Goal: Register for event/course

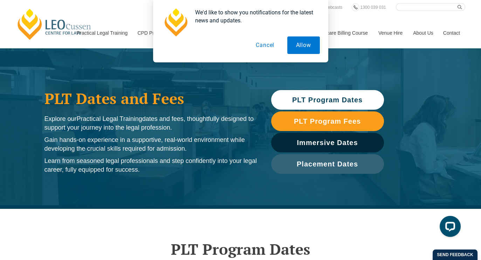
click at [268, 47] on button "Cancel" at bounding box center [265, 45] width 36 height 18
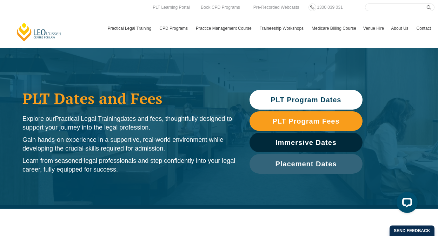
drag, startPoint x: 311, startPoint y: 9, endPoint x: 250, endPoint y: 46, distance: 71.6
click at [250, 46] on header "[PERSON_NAME] Centre for Law Search here Practical Legal Training Our Practical…" at bounding box center [219, 24] width 438 height 48
click at [420, 232] on div "Send feedback" at bounding box center [411, 231] width 45 height 11
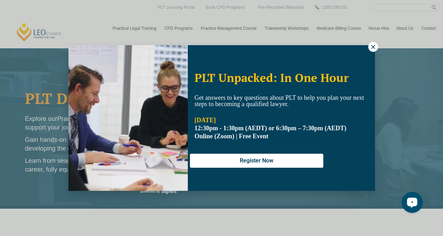
click at [372, 47] on icon at bounding box center [373, 47] width 4 height 4
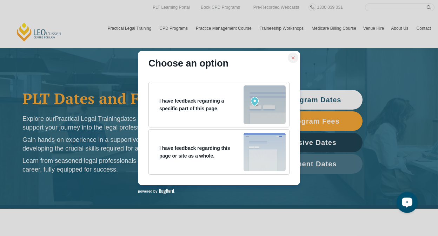
click at [293, 56] on icon at bounding box center [292, 57] width 5 height 5
